Goal: Task Accomplishment & Management: Manage account settings

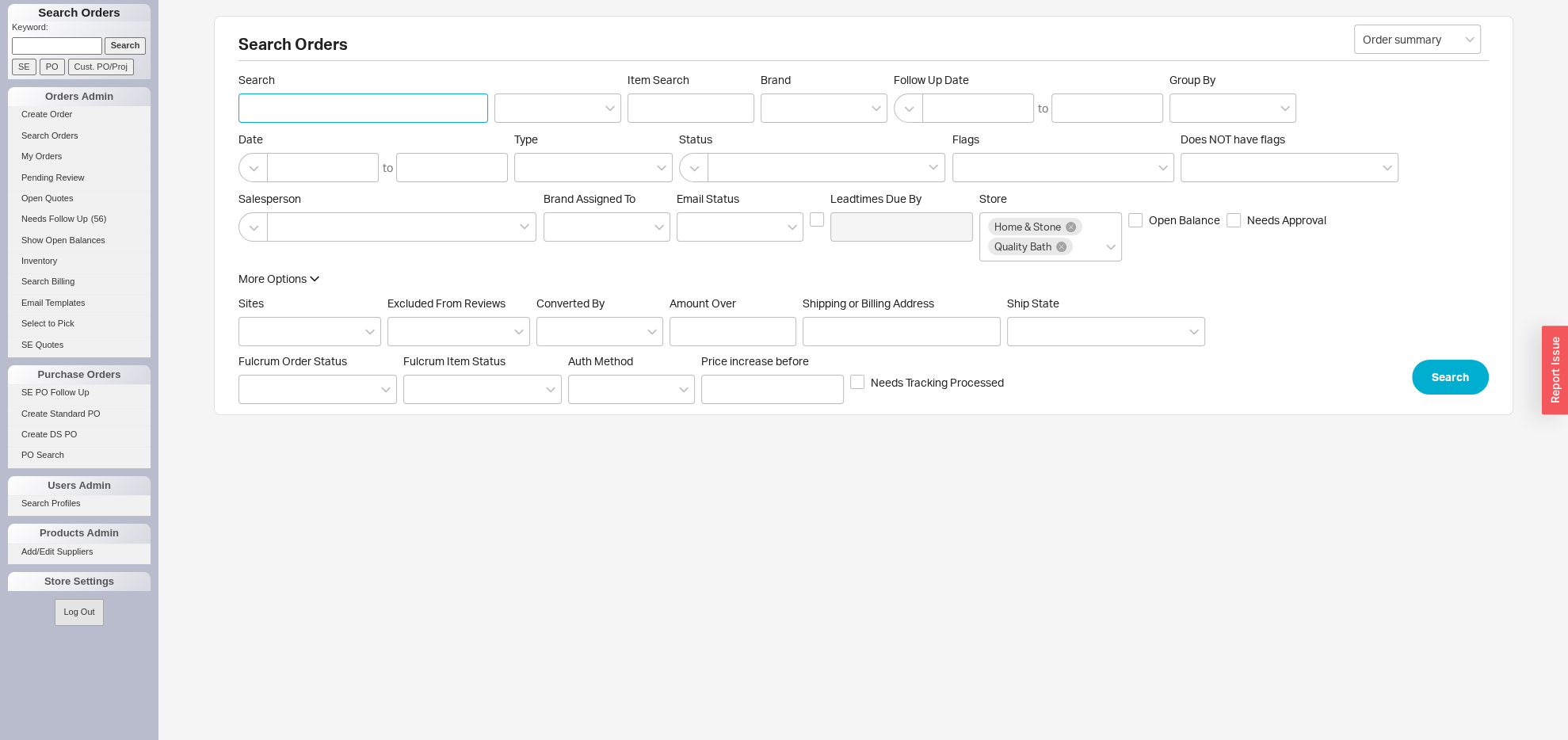
click at [293, 118] on input "Search" at bounding box center [363, 108] width 249 height 29
paste input "[PERSON_NAME]"
type input "[PERSON_NAME]"
click at [1453, 377] on div "More Options Sites Excluded From Reviews Converted By Amount Over Shipping or B…" at bounding box center [863, 333] width 1250 height 124
click at [1451, 389] on button "Search" at bounding box center [1451, 376] width 77 height 35
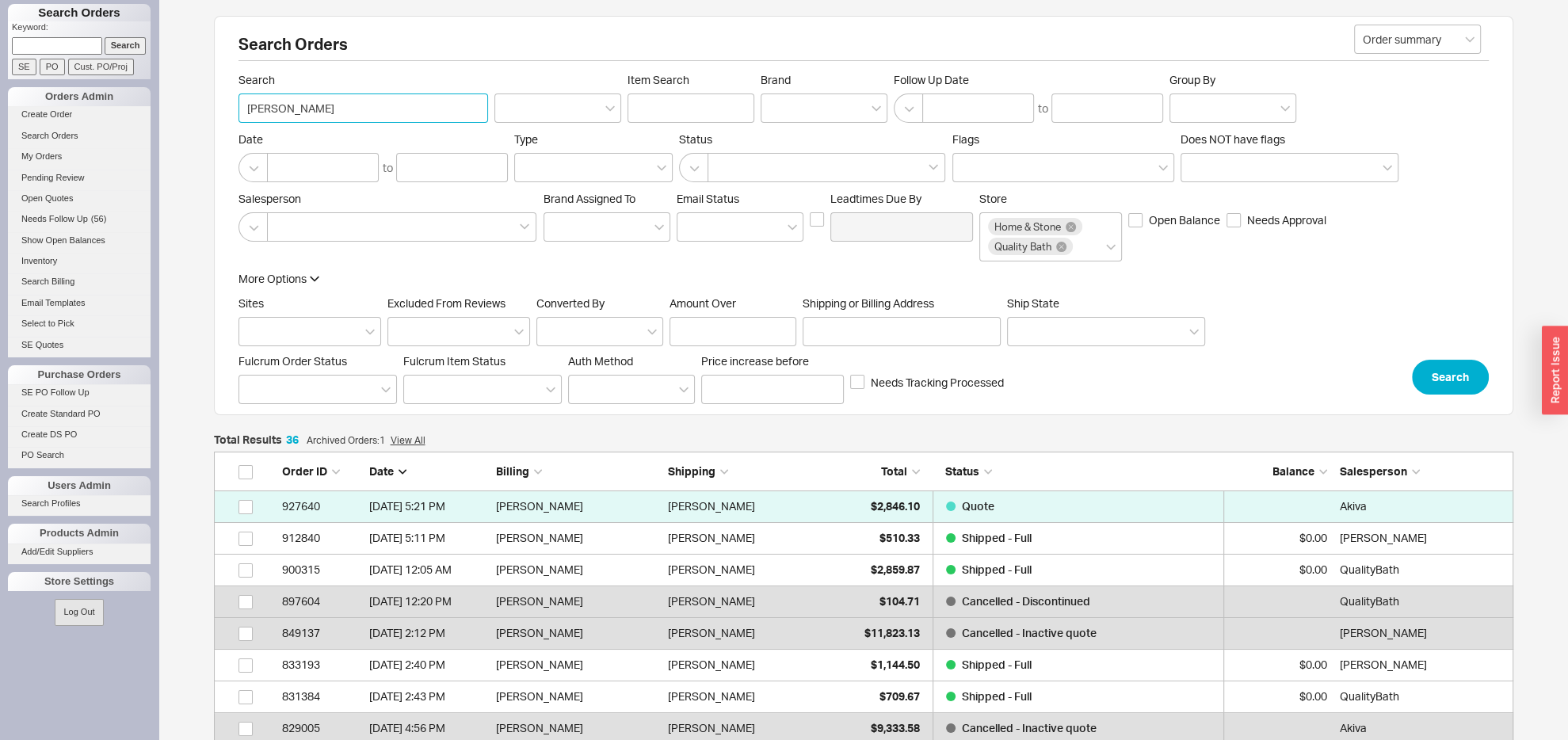
click at [305, 109] on input "[PERSON_NAME]" at bounding box center [363, 108] width 249 height 29
paste input "etansugarman@gmail.com"
type input "etansugarman@gmail.com"
drag, startPoint x: 1477, startPoint y: 391, endPoint x: 1470, endPoint y: 399, distance: 10.6
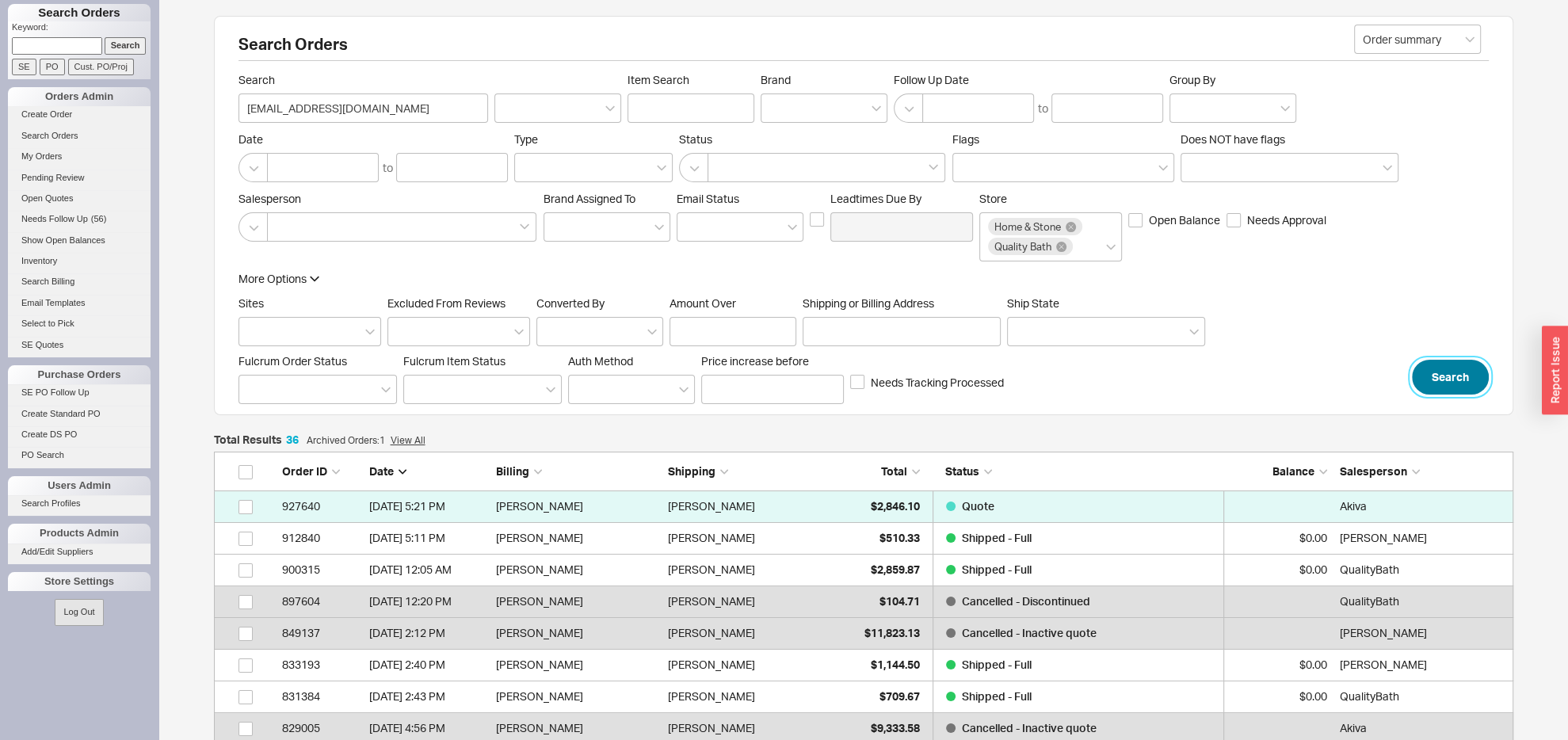
click at [1470, 394] on button "Search" at bounding box center [1451, 376] width 77 height 35
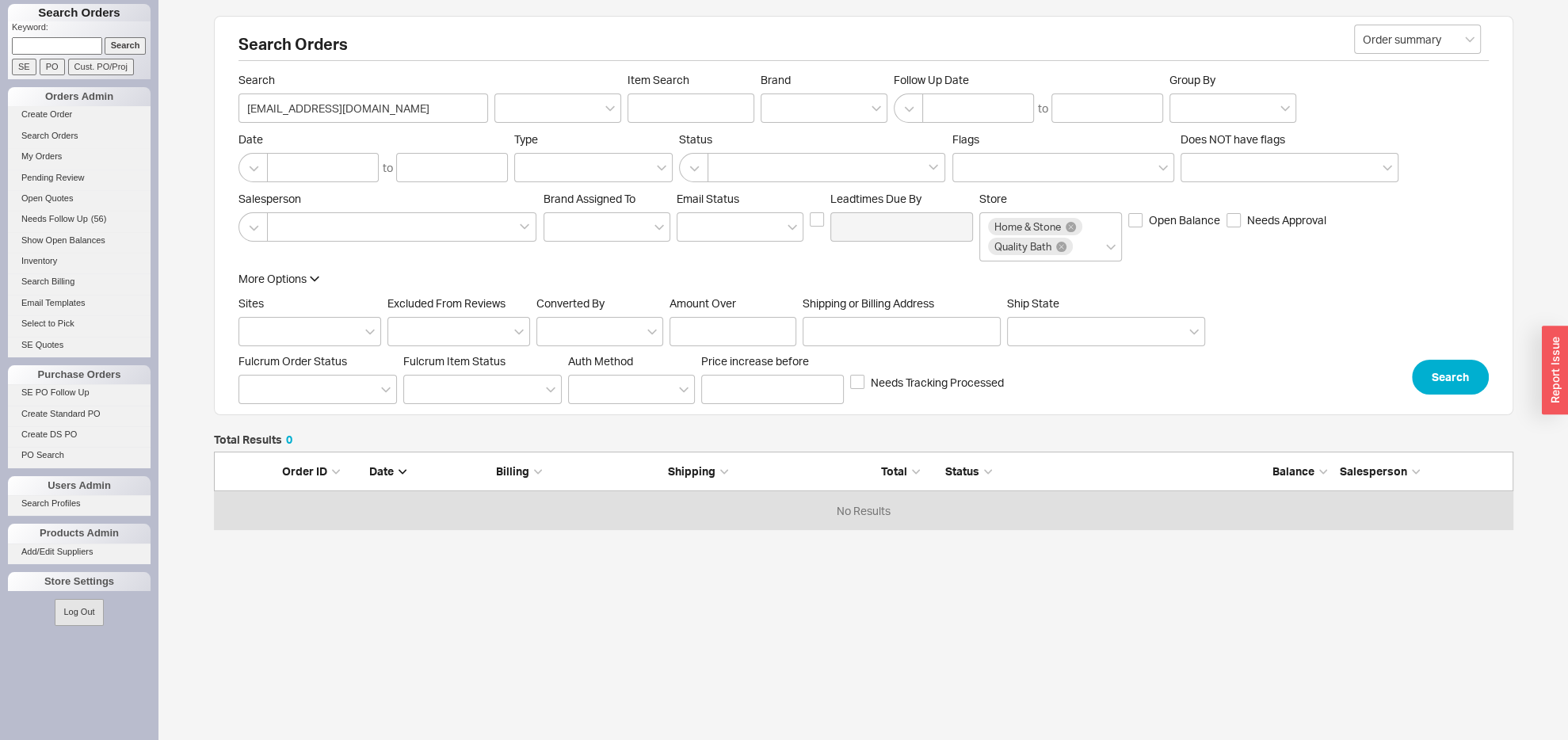
scroll to position [62, 1282]
click at [863, 346] on input "Shipping or Billing Address" at bounding box center [902, 331] width 198 height 29
paste input "65 Overlook Road"
type input "65 Overlook Road"
drag, startPoint x: 395, startPoint y: 114, endPoint x: 185, endPoint y: 150, distance: 213.1
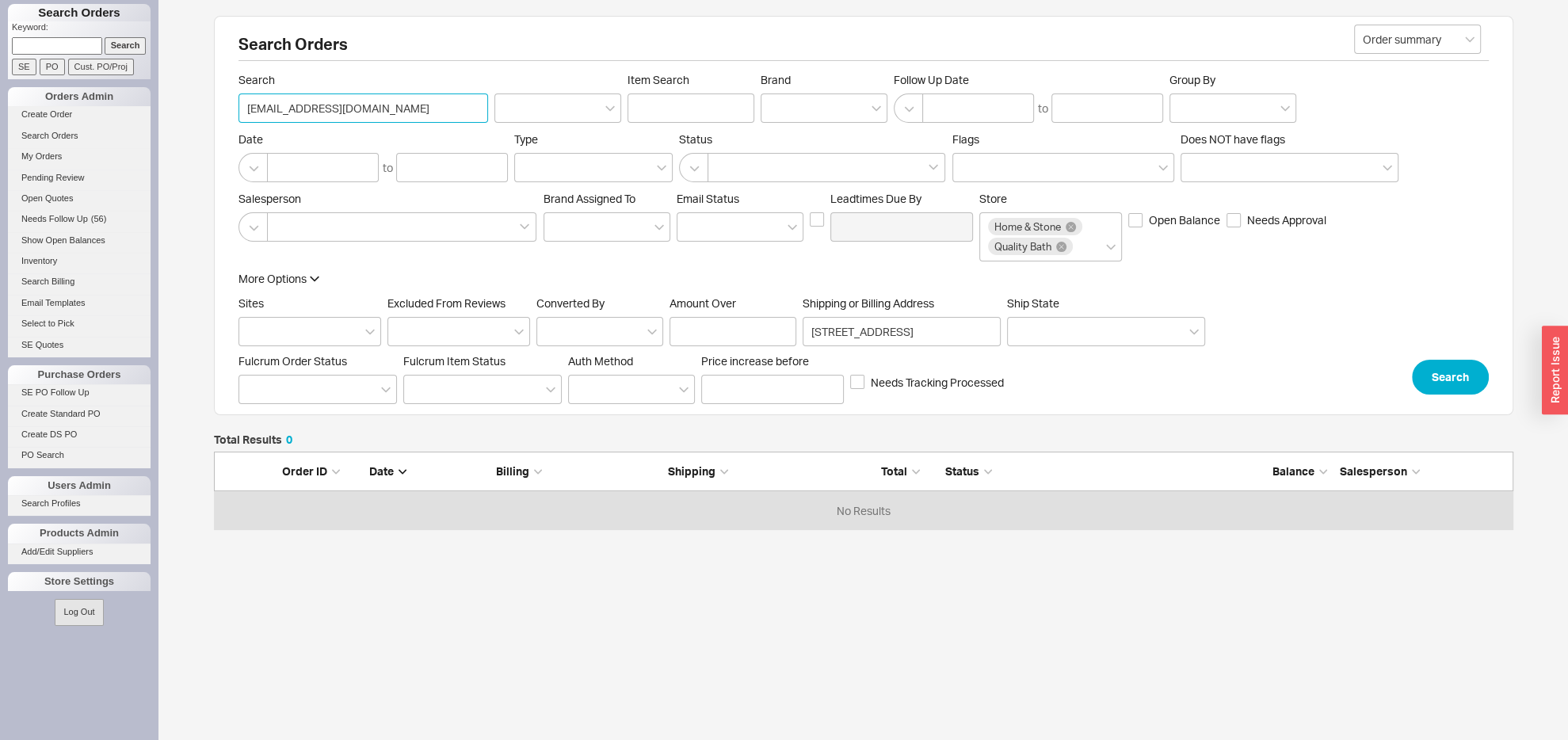
click at [238, 123] on input "etansugarman@gmail.com" at bounding box center [363, 108] width 249 height 29
click at [1456, 394] on button "Search" at bounding box center [1451, 376] width 77 height 35
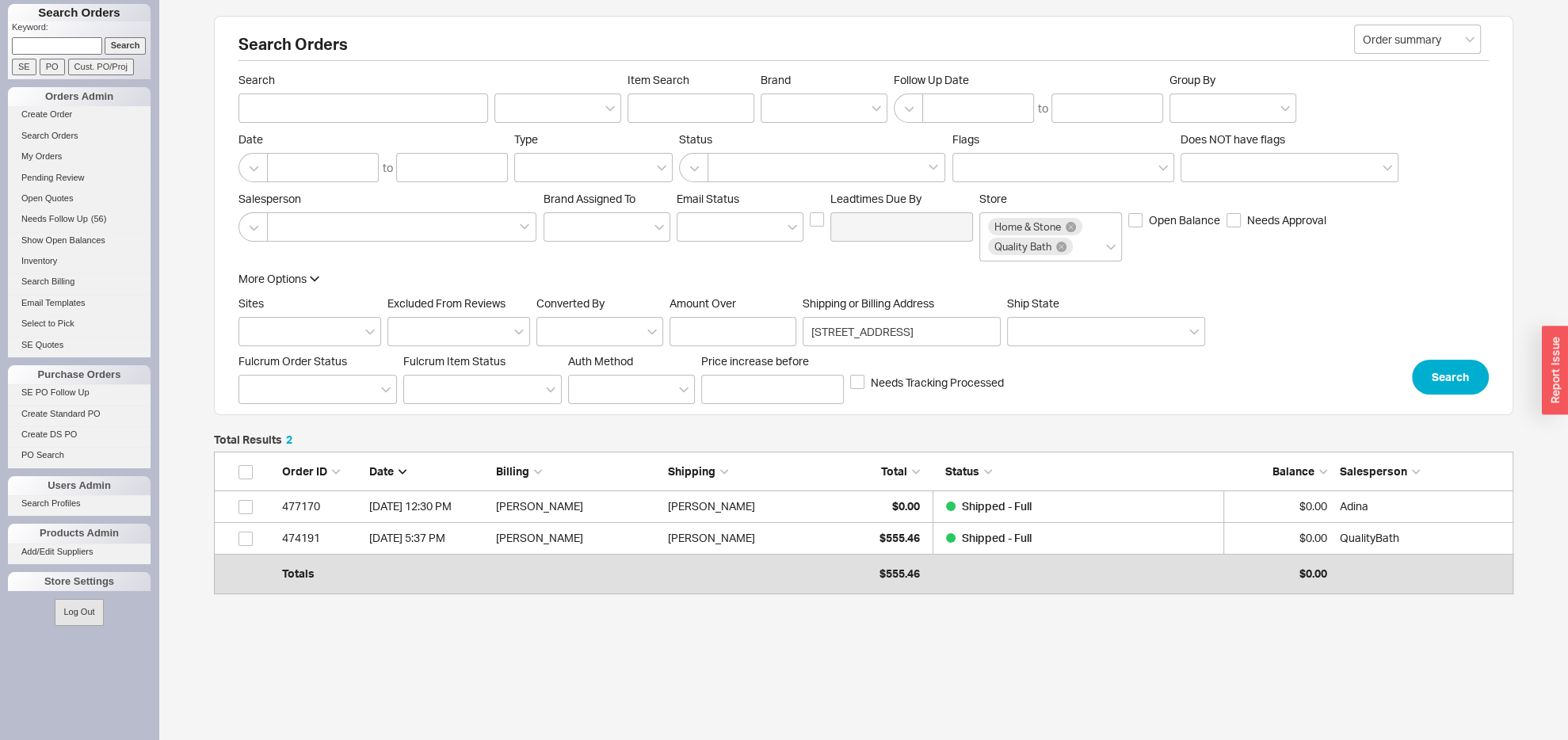
scroll to position [117, 1282]
click at [922, 346] on input "65 Overlook Road" at bounding box center [902, 331] width 198 height 29
type input "65 Overlook"
click at [306, 98] on input "Search" at bounding box center [363, 108] width 249 height 29
type input "sugarman"
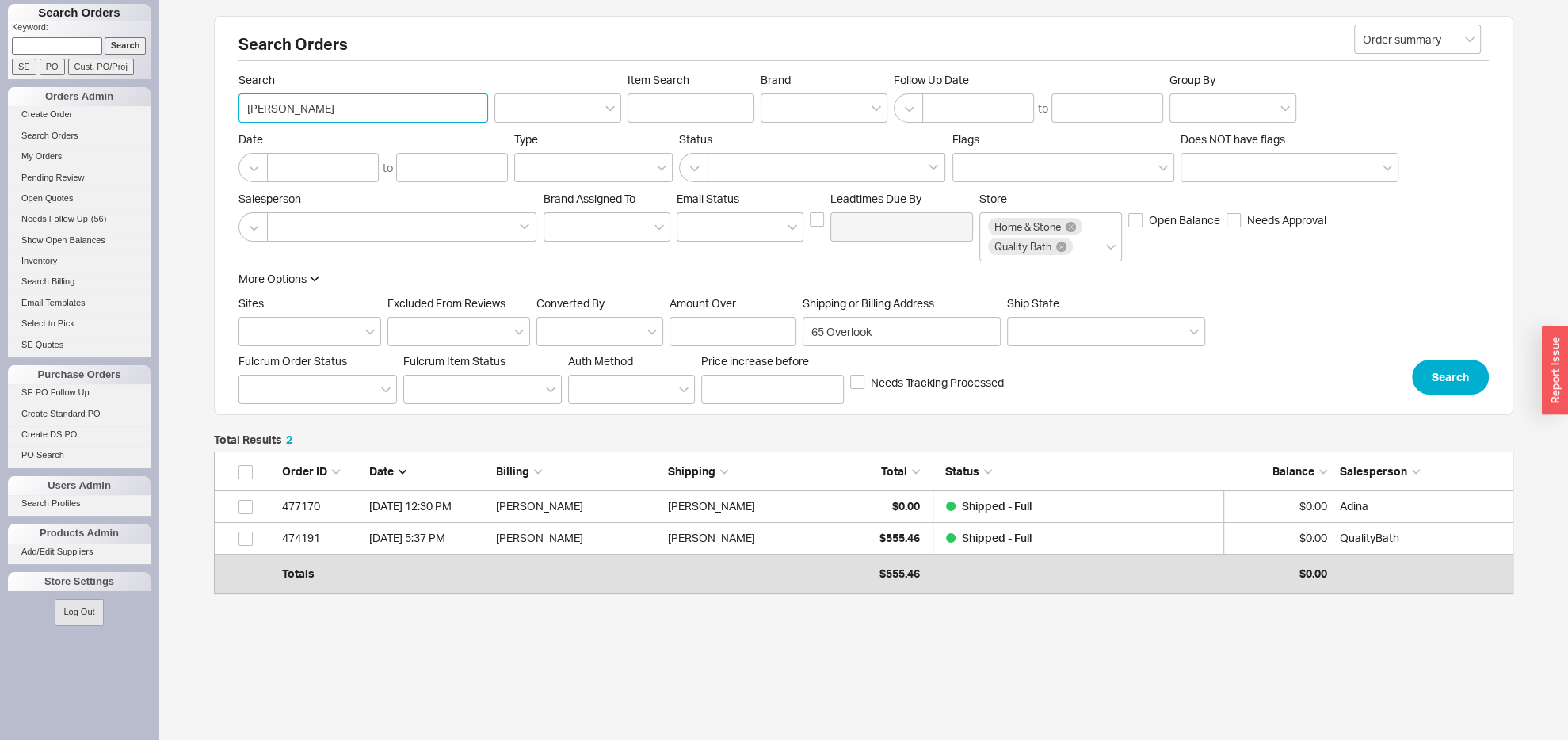
click button "Search" at bounding box center [1451, 376] width 77 height 35
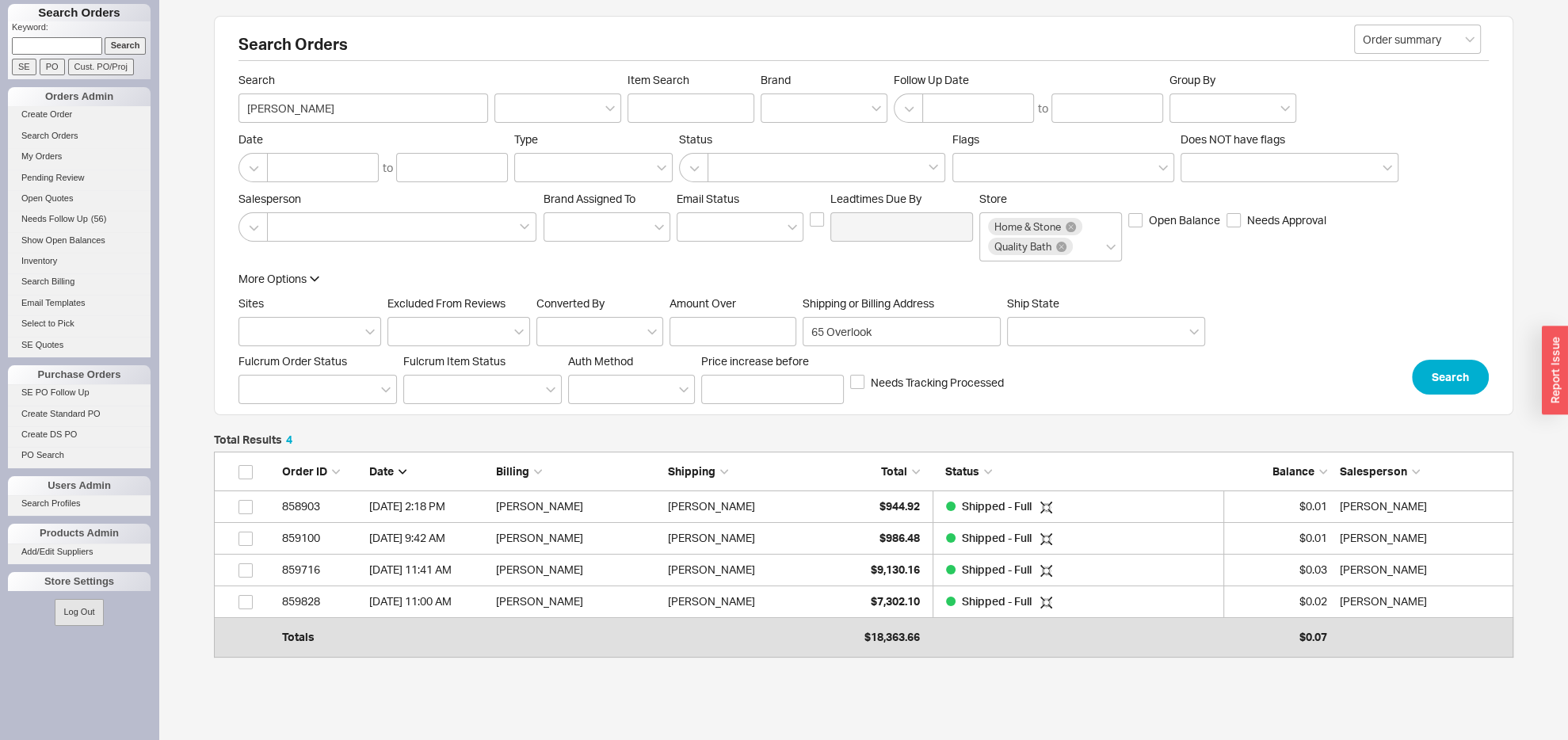
scroll to position [1, 1]
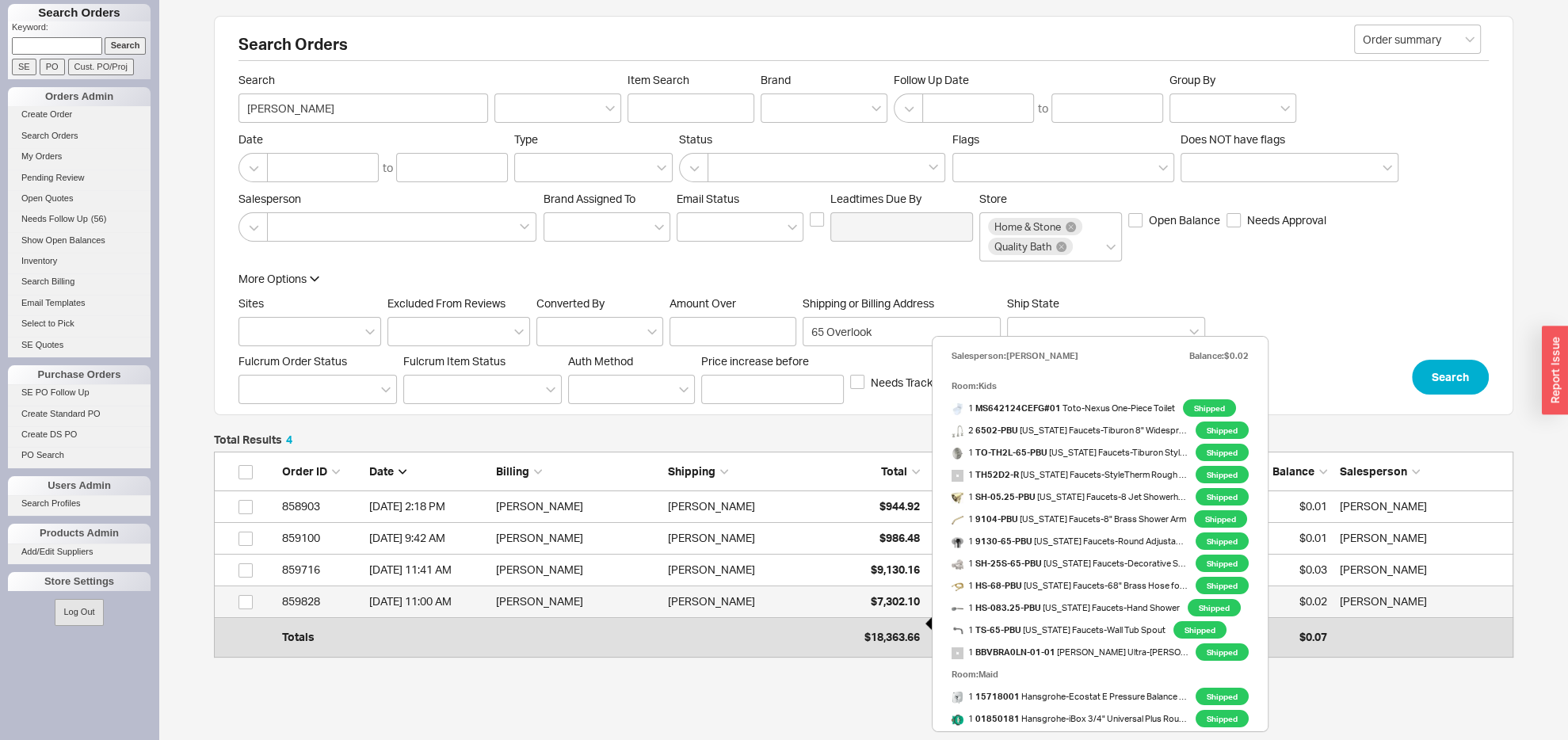
click at [872, 607] on span "$7,302.10" at bounding box center [895, 601] width 49 height 14
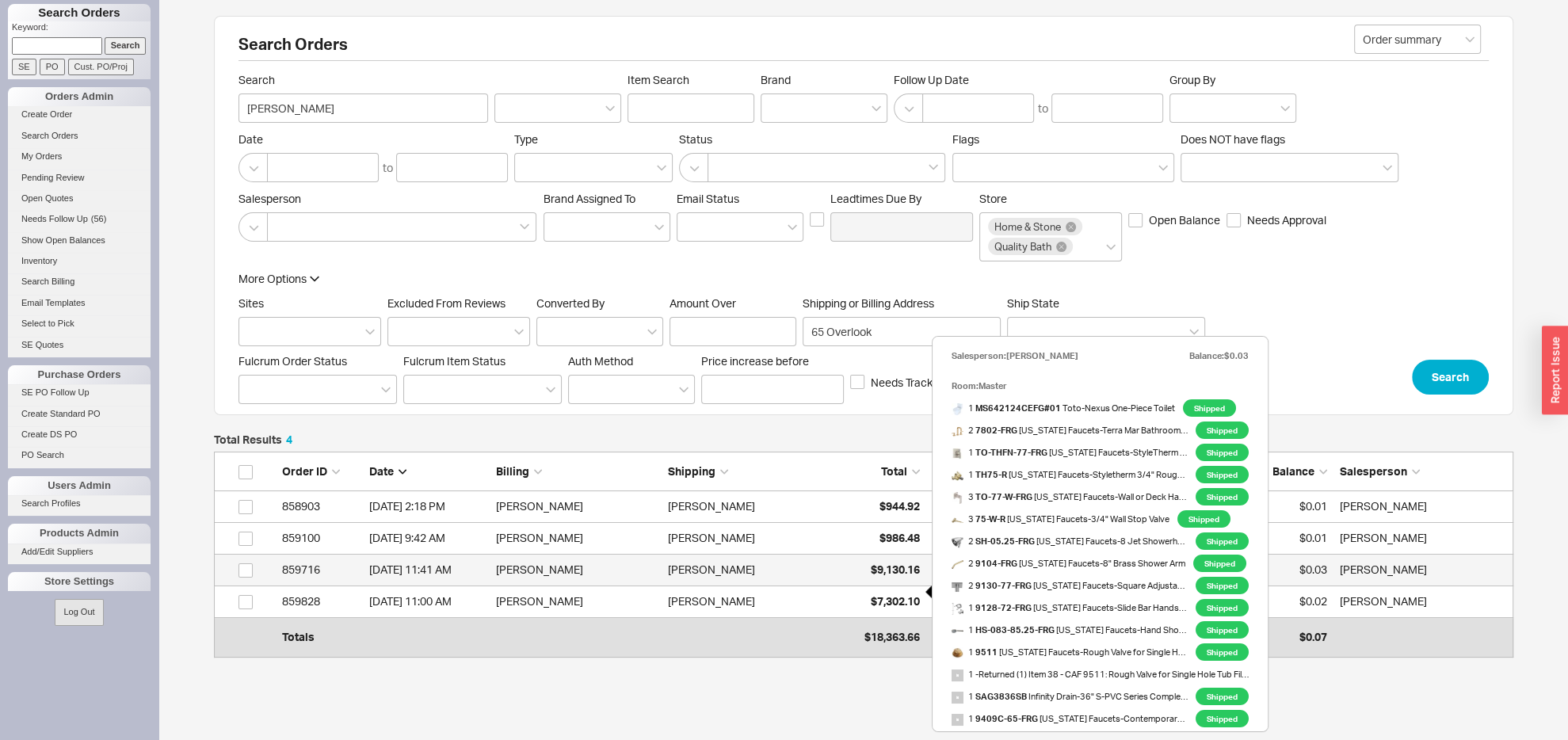
click at [879, 576] on span "$9,130.16" at bounding box center [895, 569] width 49 height 14
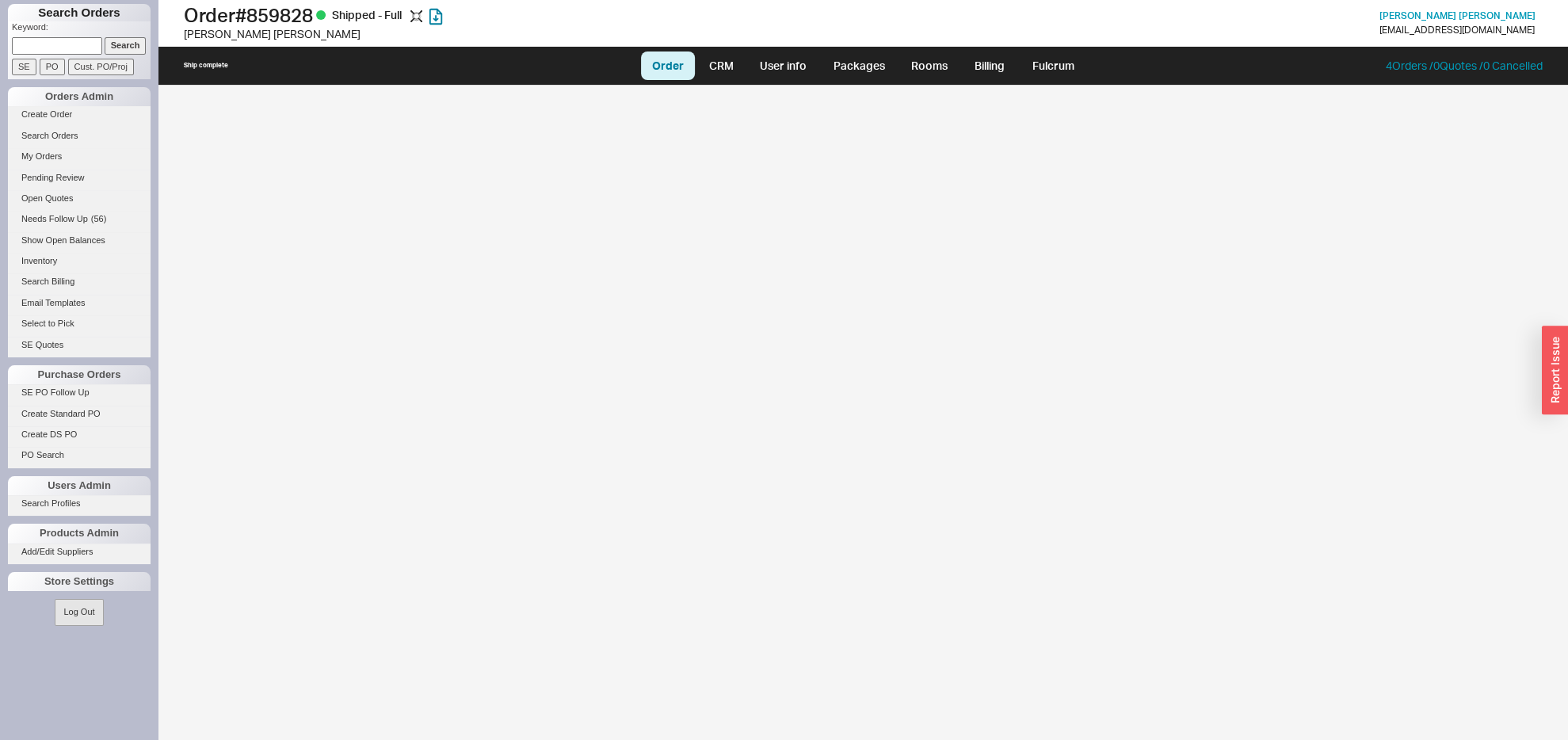
select select "LOW"
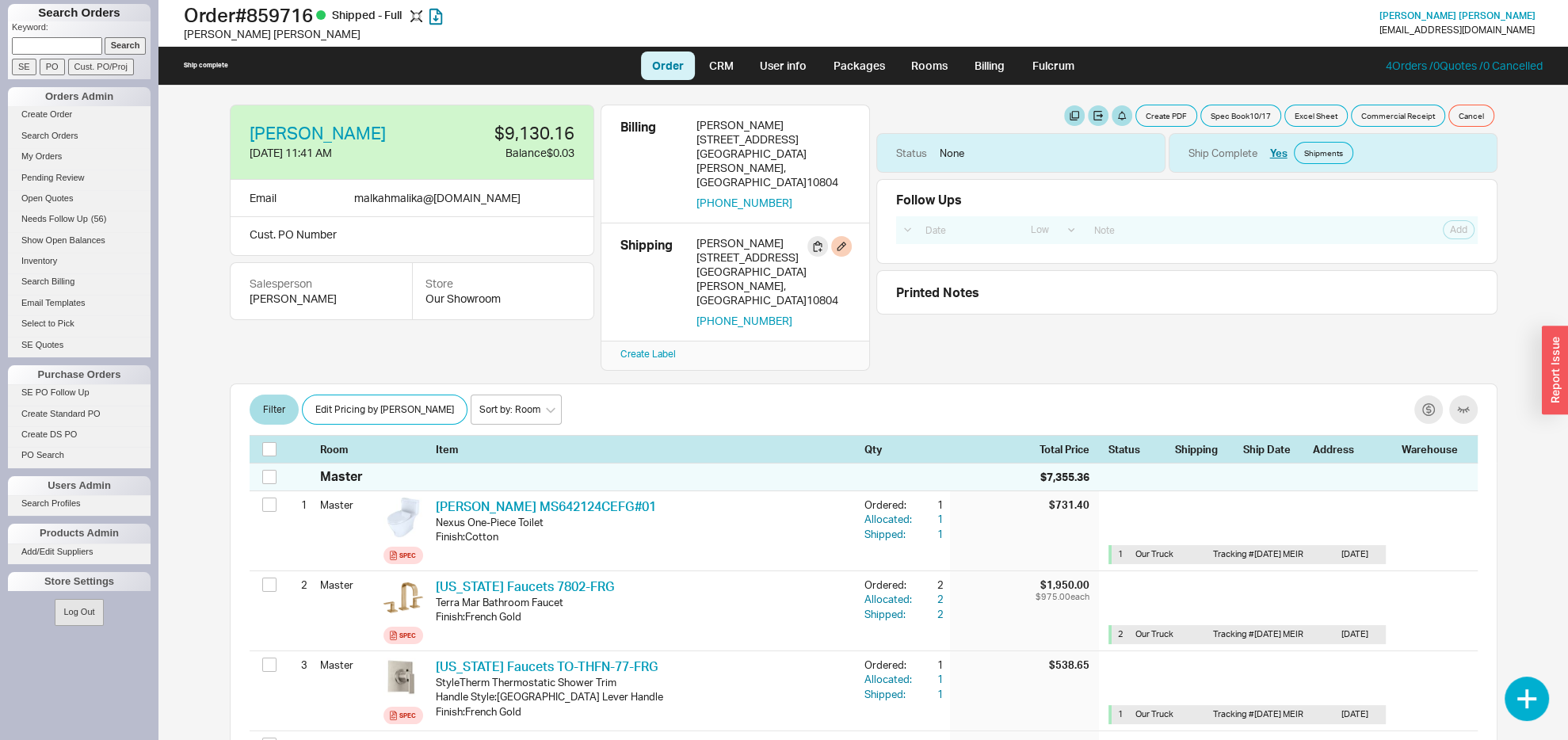
click at [745, 265] on div "[STREET_ADDRESS]" at bounding box center [773, 286] width 154 height 43
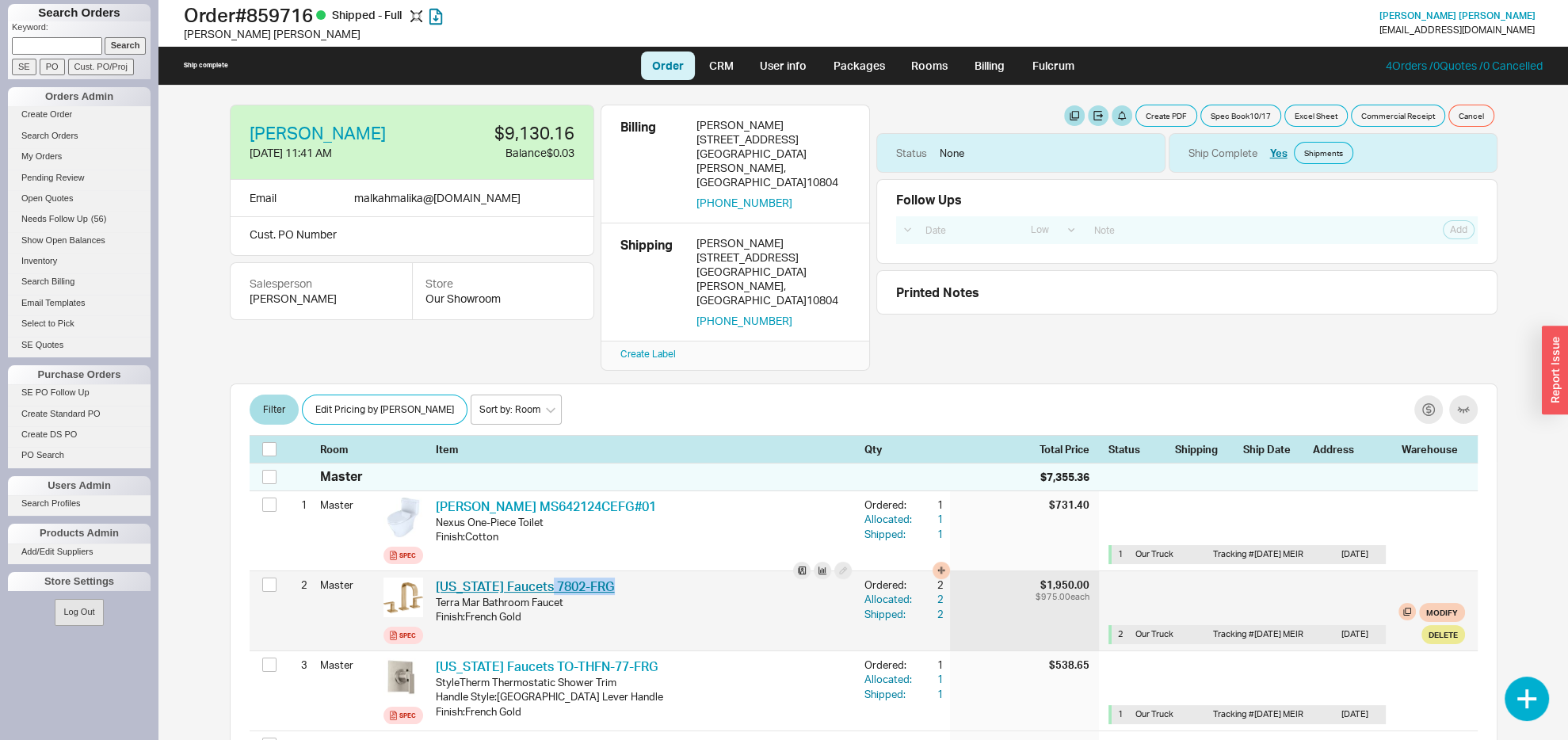
drag, startPoint x: 609, startPoint y: 535, endPoint x: 549, endPoint y: 534, distance: 60.0
click at [543, 578] on div "[US_STATE] Faucets 7802-FRG CAF 7802-FRG" at bounding box center [644, 586] width 416 height 18
copy link "7802-FRG"
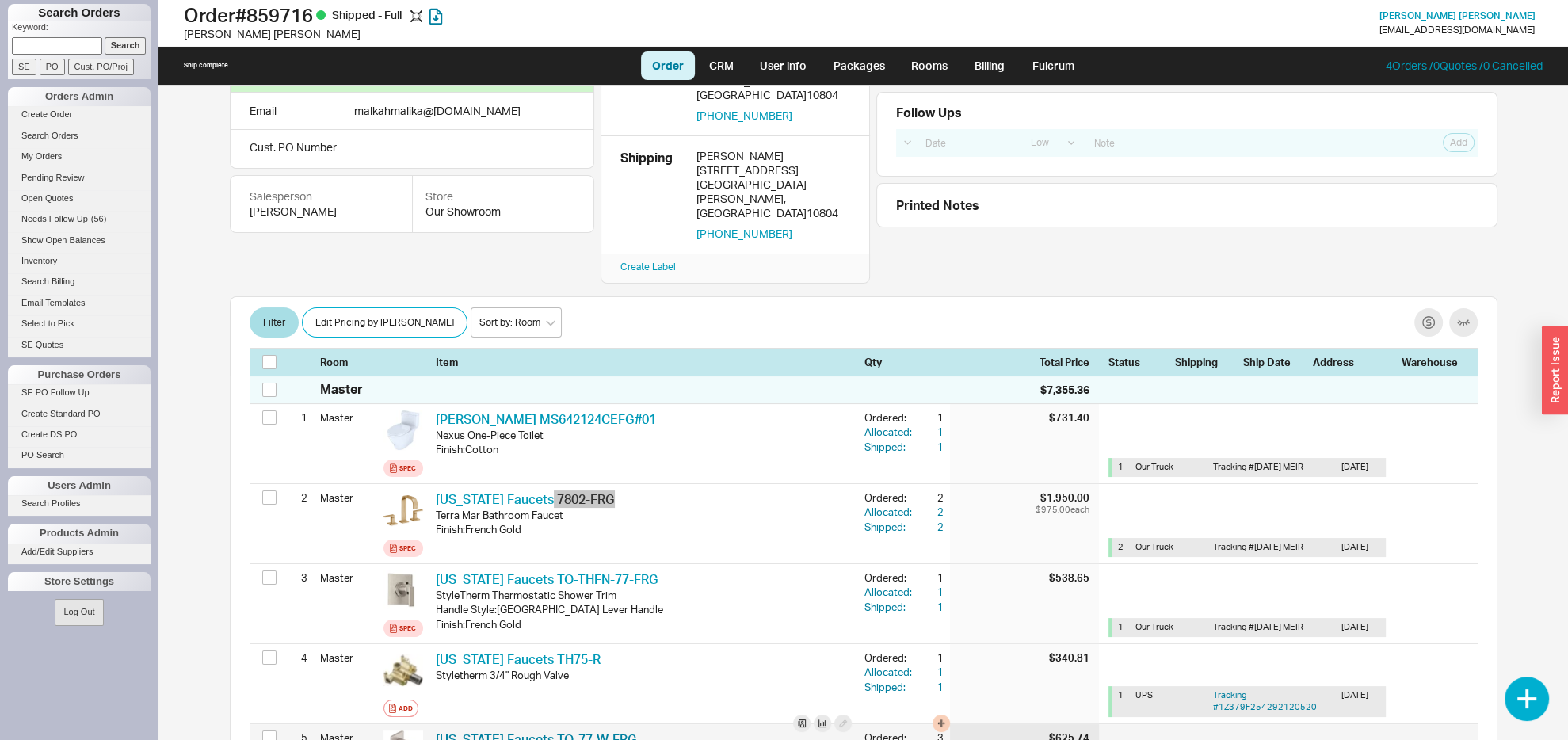
scroll to position [249, 0]
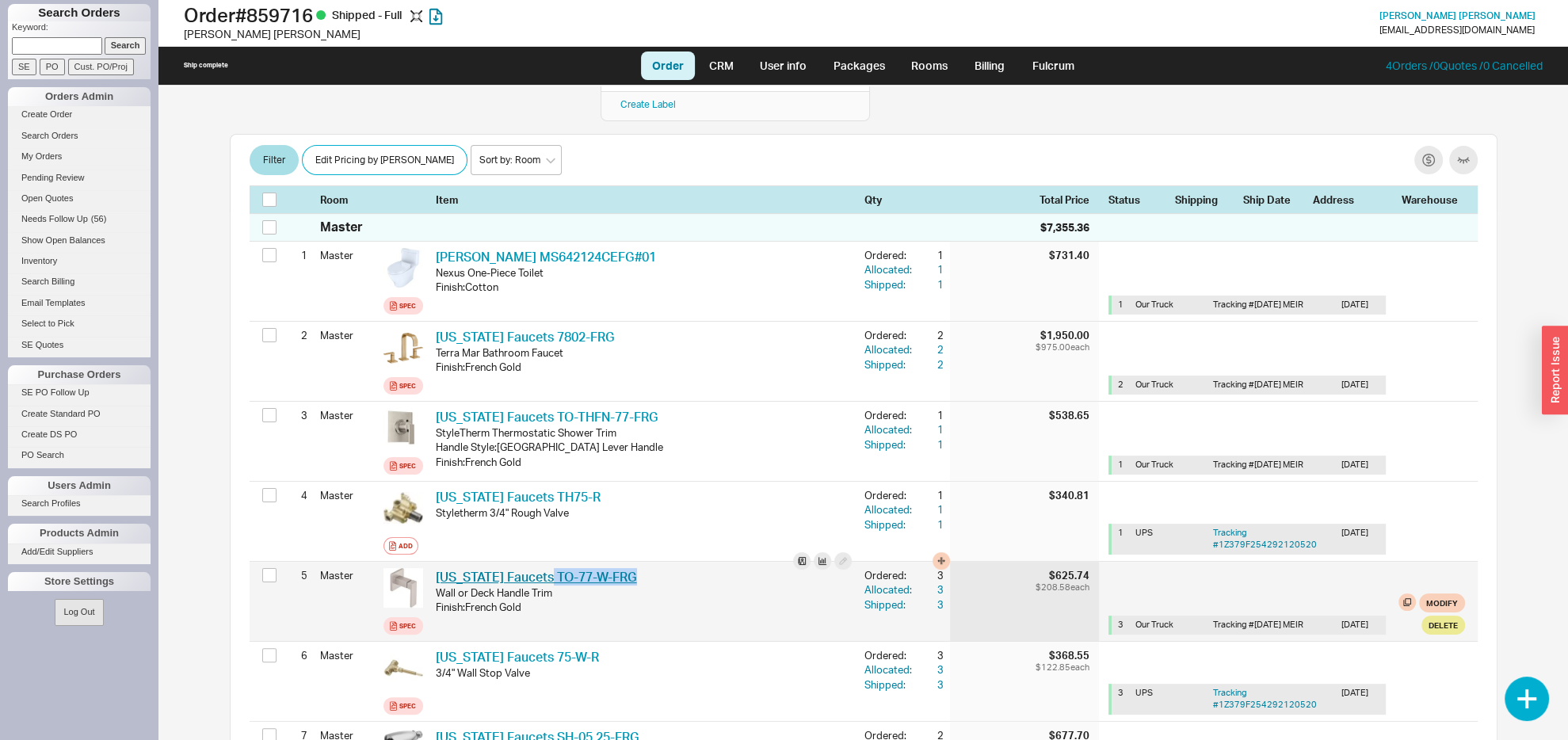
drag, startPoint x: 623, startPoint y: 529, endPoint x: 548, endPoint y: 529, distance: 75.0
click at [545, 568] on div "[US_STATE] Faucets TO-77-W-FRG CAF TO-77-W-FRG" at bounding box center [644, 577] width 416 height 18
copy link "TO-77-W-FRG"
click at [923, 582] on div "3" at bounding box center [928, 590] width 28 height 14
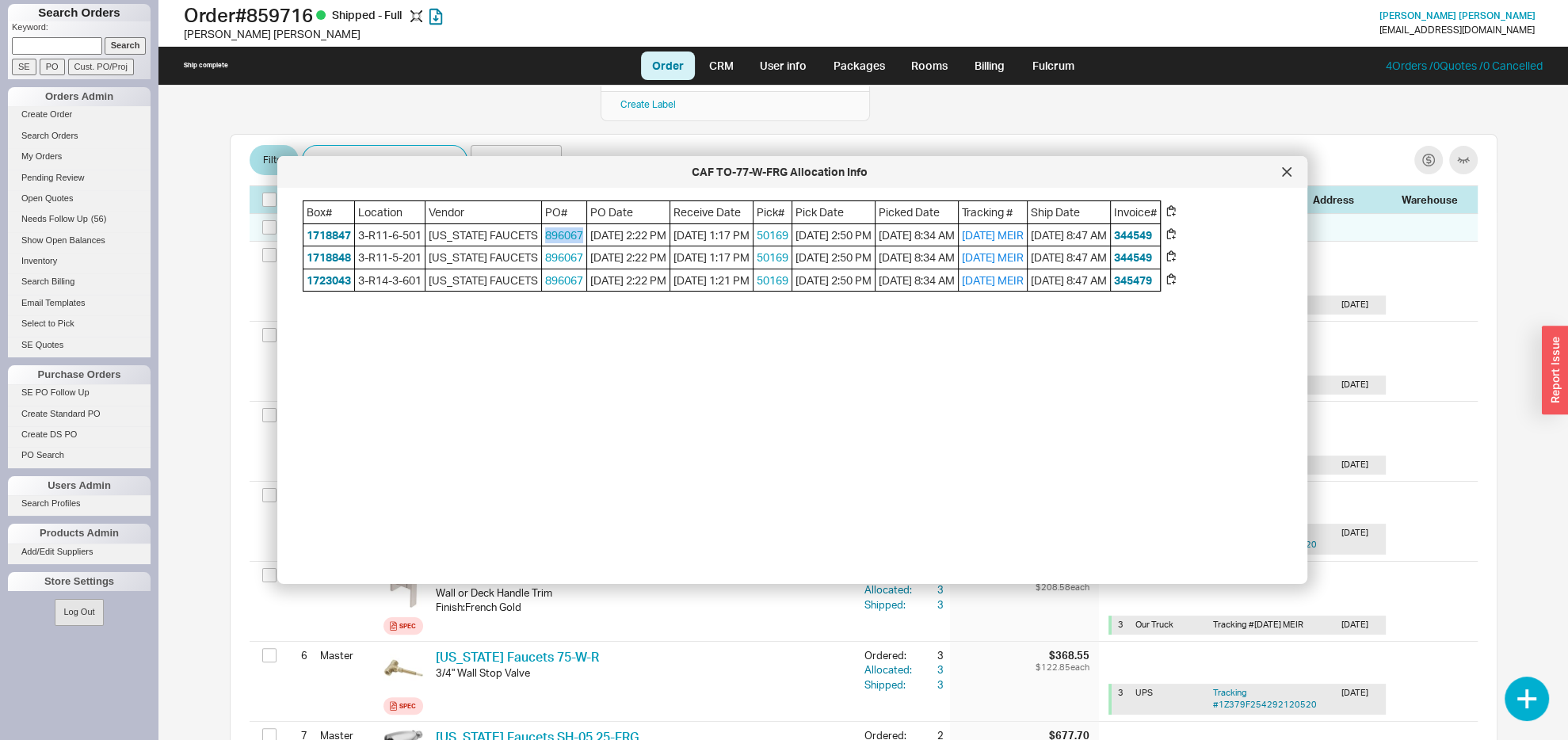
drag, startPoint x: 578, startPoint y: 237, endPoint x: 533, endPoint y: 236, distance: 45.0
click at [533, 236] on div "Box# Location Vendor PO# PO Date Receive Date Pick# Pick Date Picked Date Track…" at bounding box center [731, 245] width 858 height 91
copy link "896067"
drag, startPoint x: 1284, startPoint y: 174, endPoint x: 1068, endPoint y: 265, distance: 234.4
click at [1282, 174] on icon at bounding box center [1286, 172] width 10 height 10
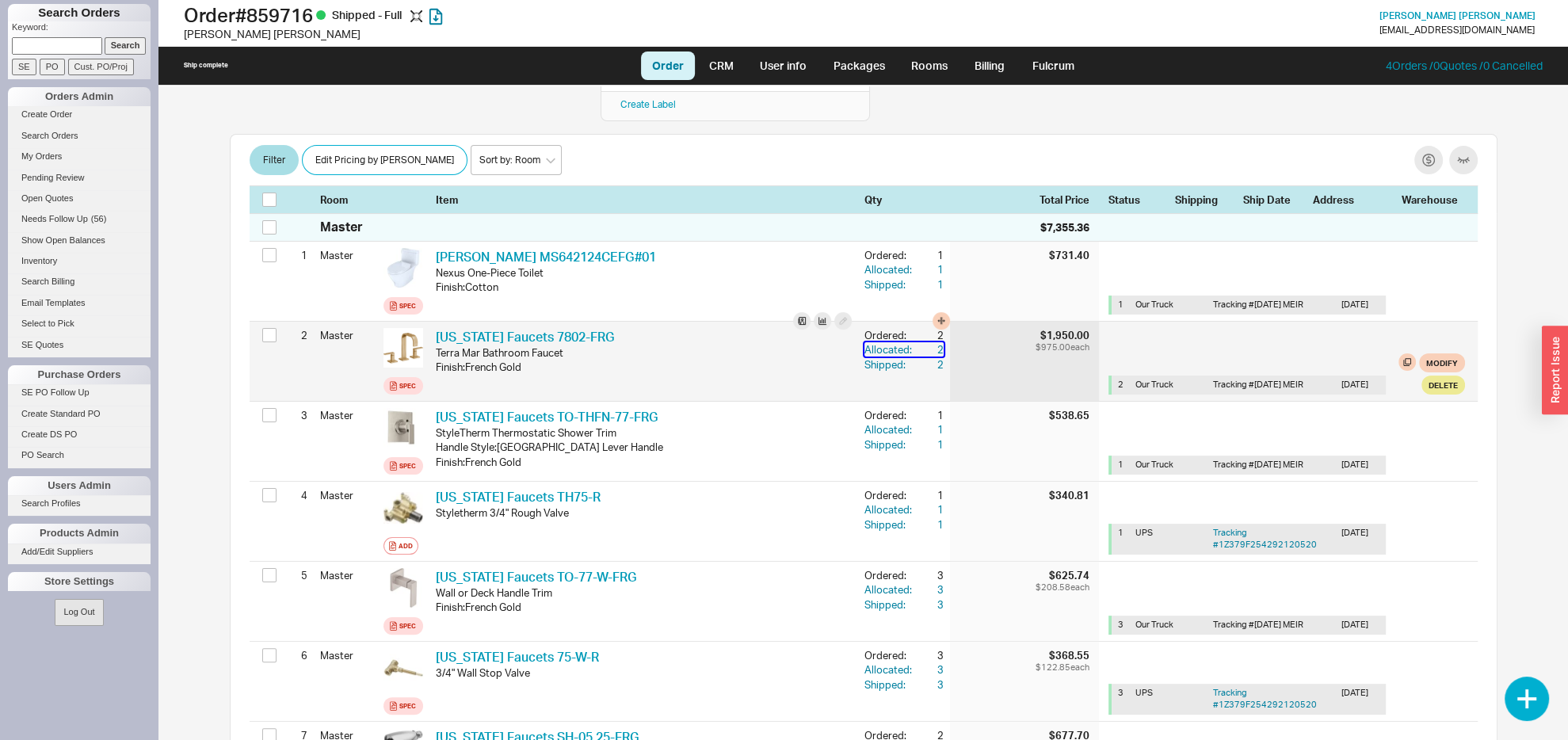
click at [920, 342] on div "2" at bounding box center [928, 349] width 28 height 14
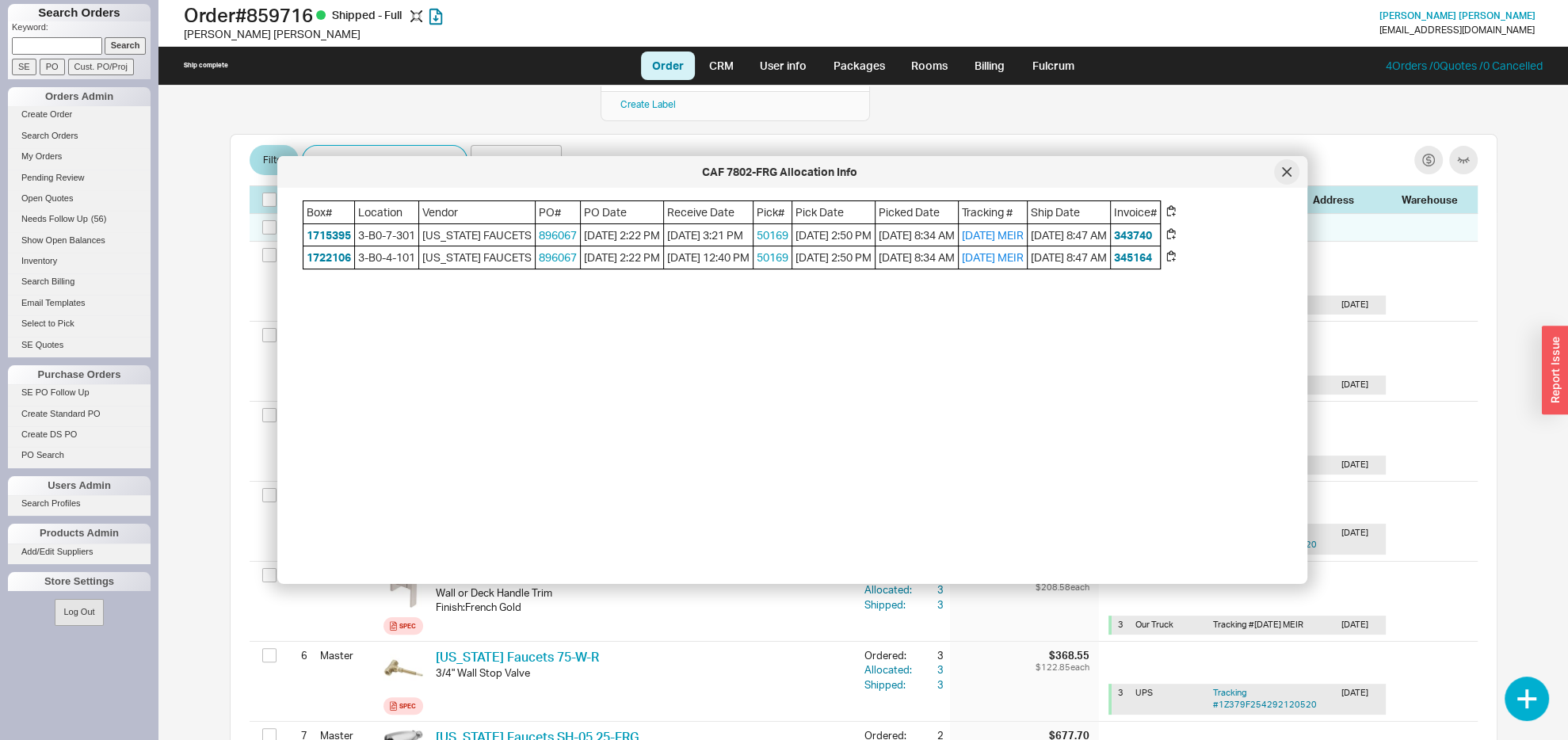
click at [1284, 177] on div at bounding box center [1287, 172] width 26 height 26
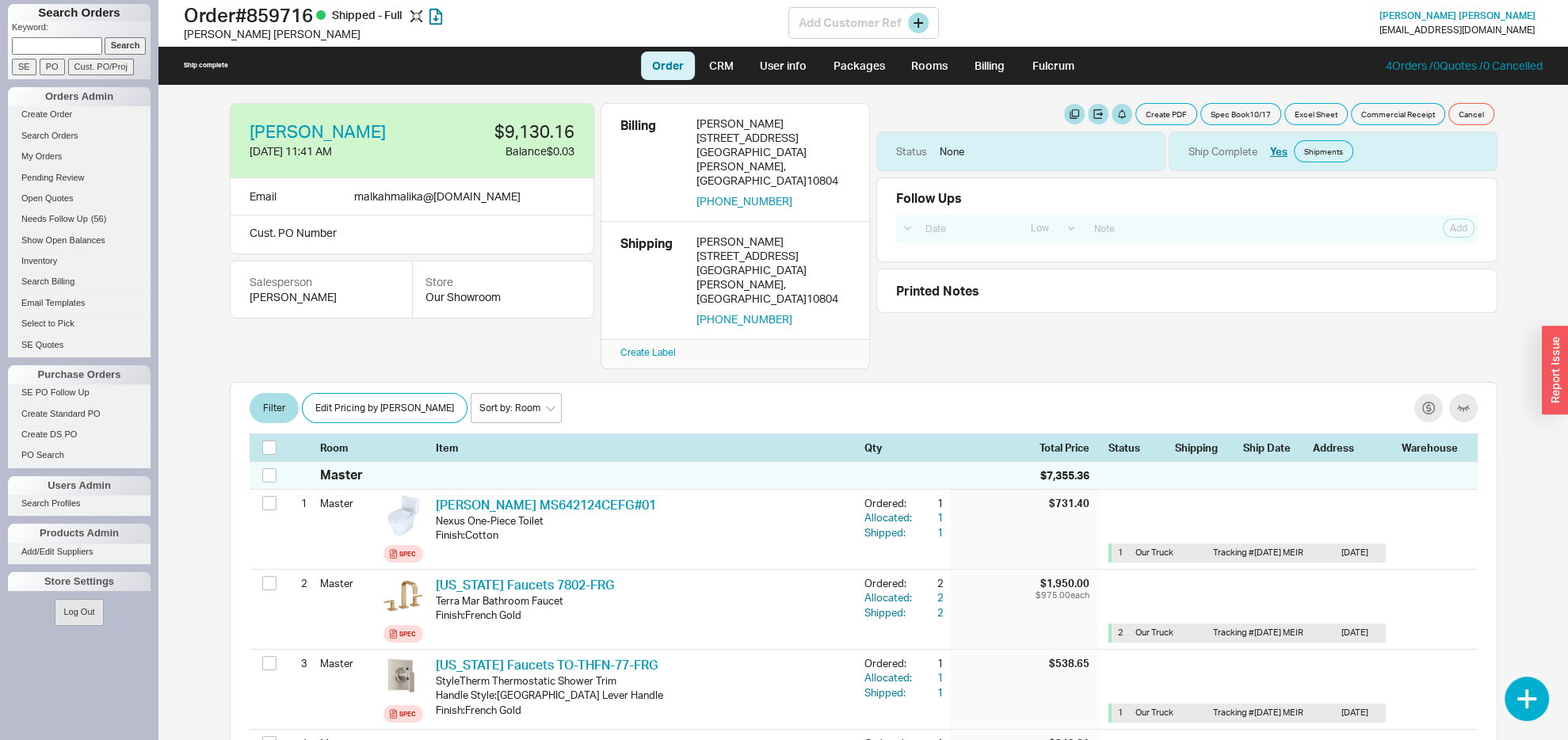
scroll to position [0, 0]
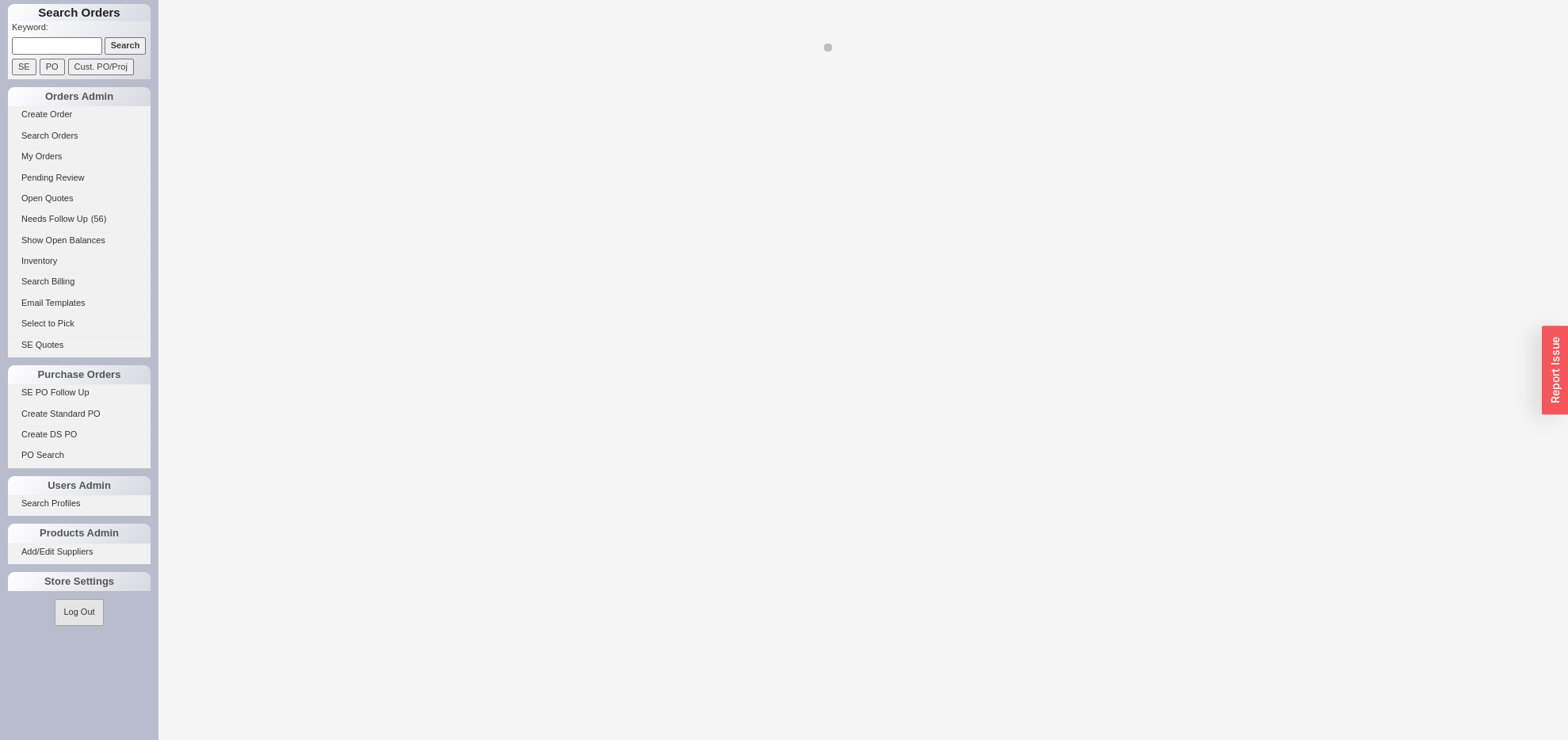
select select "LOW"
